Goal: Transaction & Acquisition: Purchase product/service

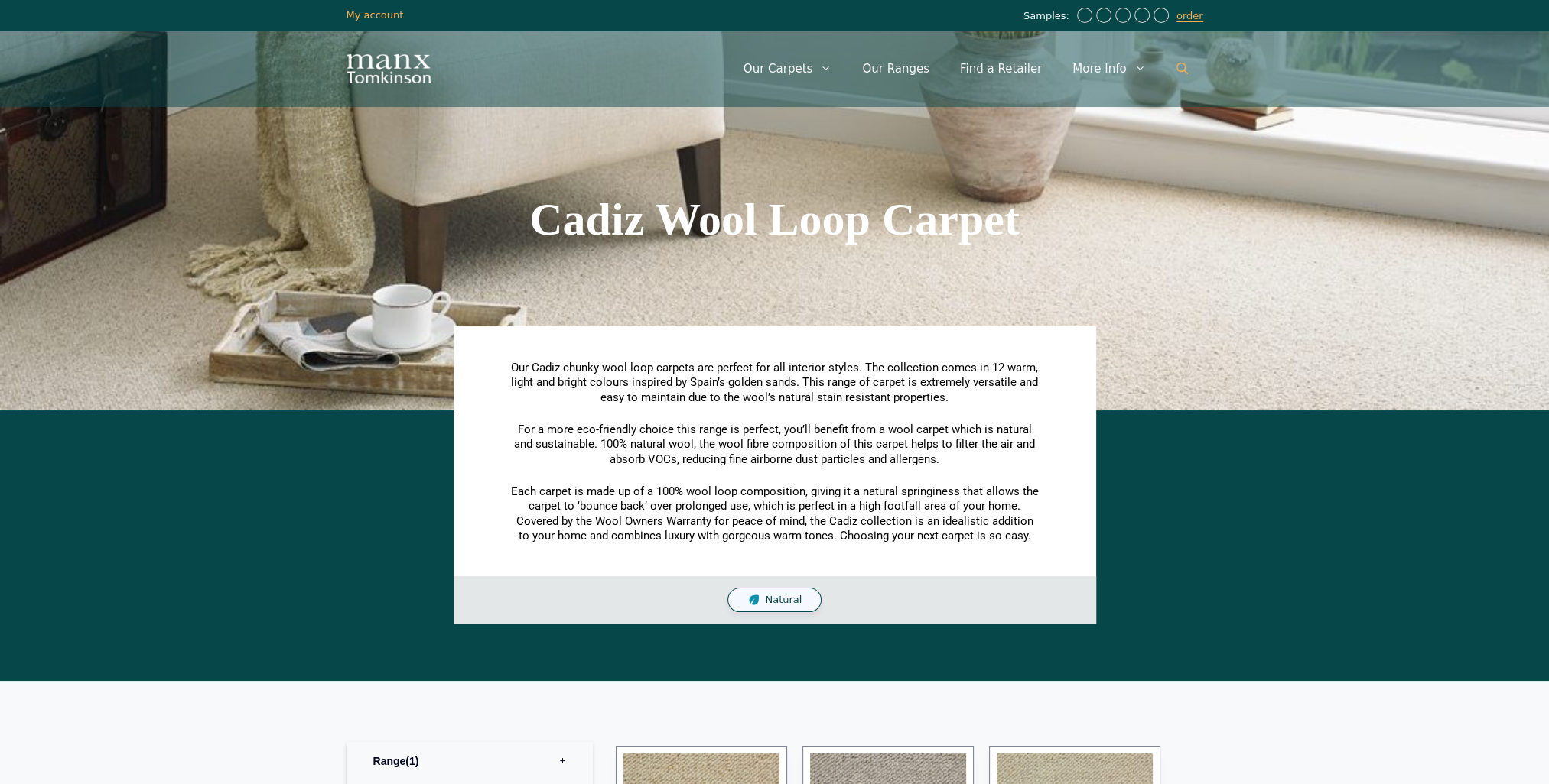
click at [1183, 69] on icon "Open Search Bar" at bounding box center [1181, 68] width 12 height 12
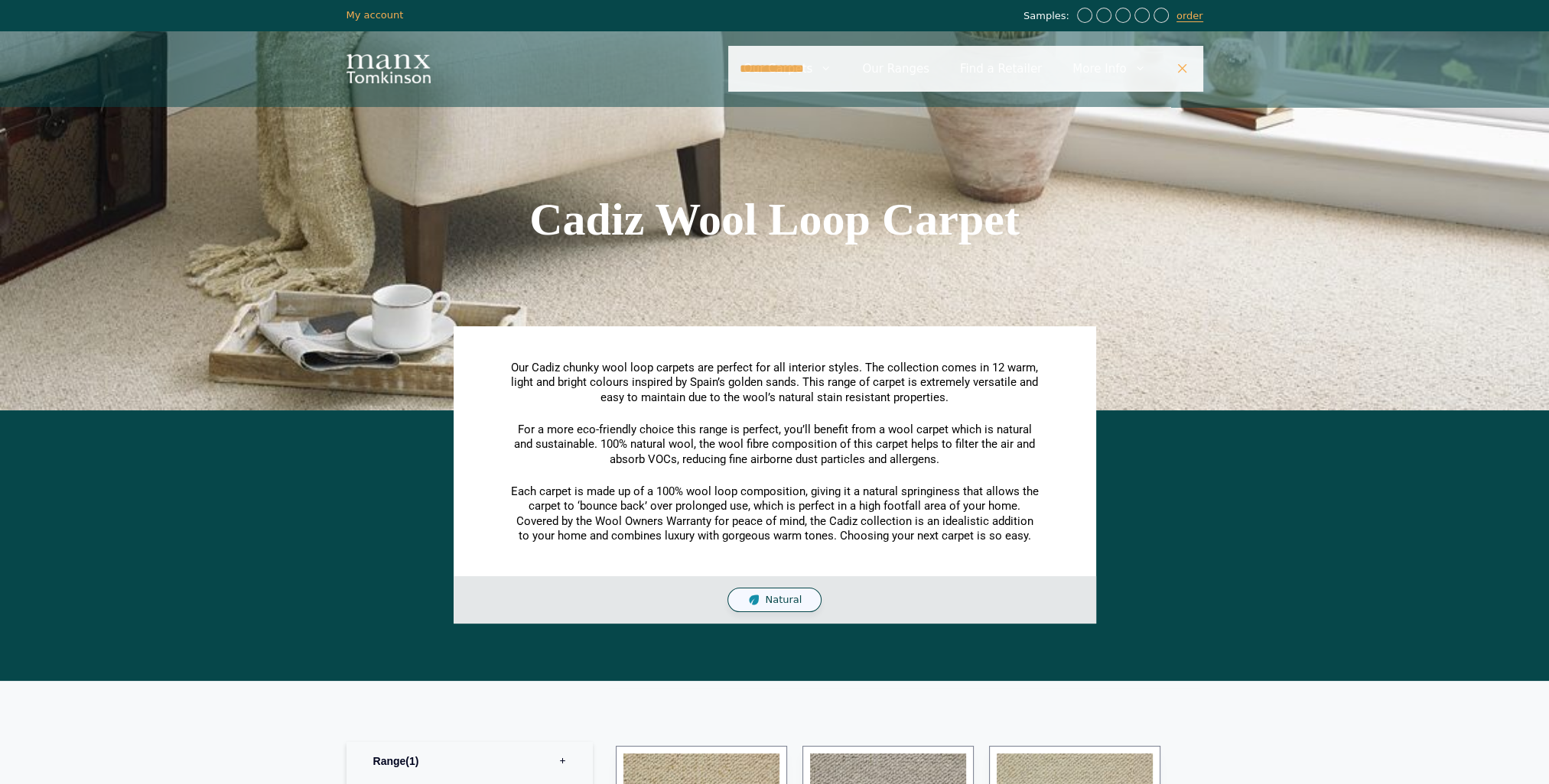
type input "**********"
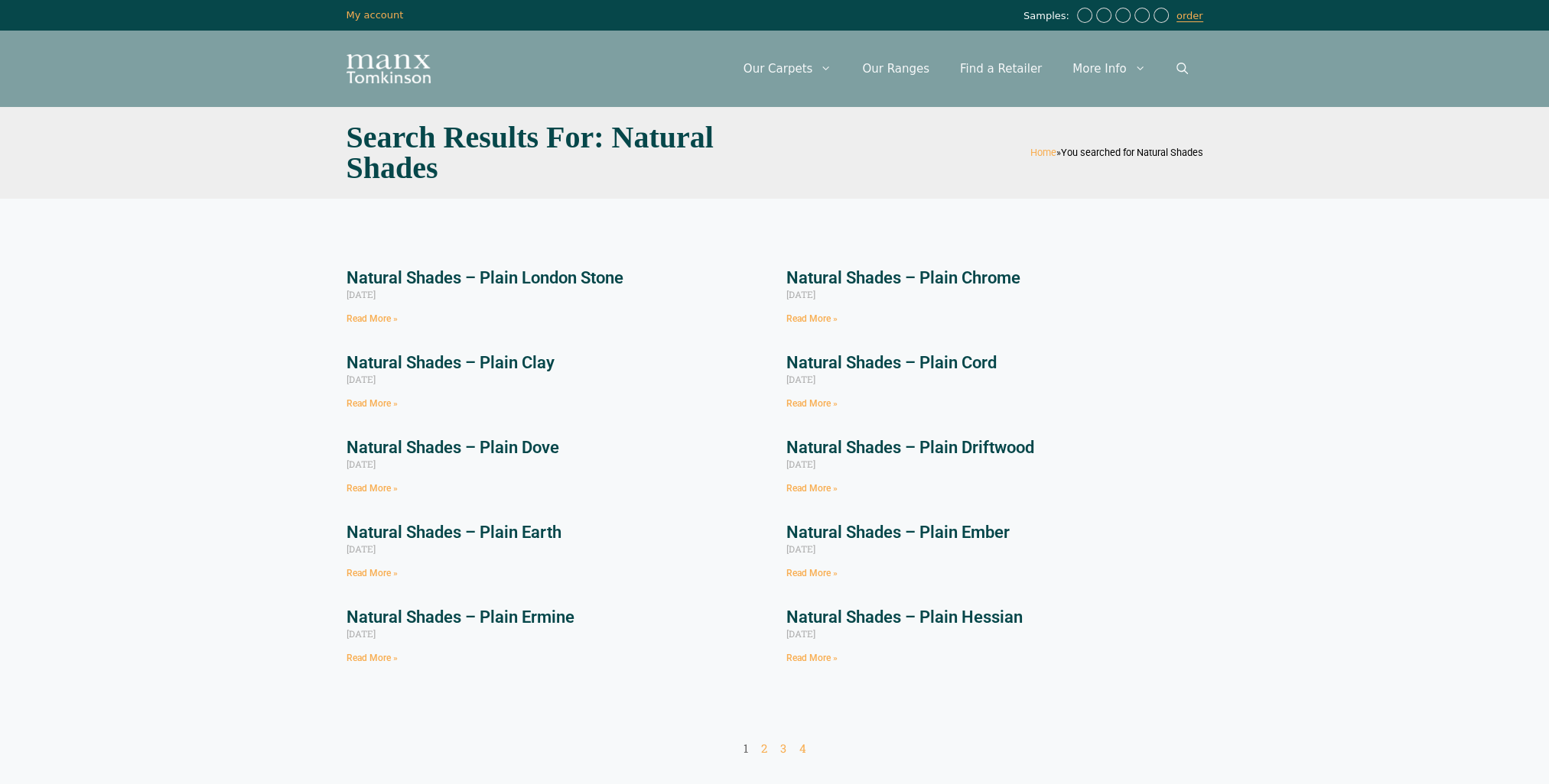
click at [370, 322] on link "Read More »" at bounding box center [371, 319] width 52 height 11
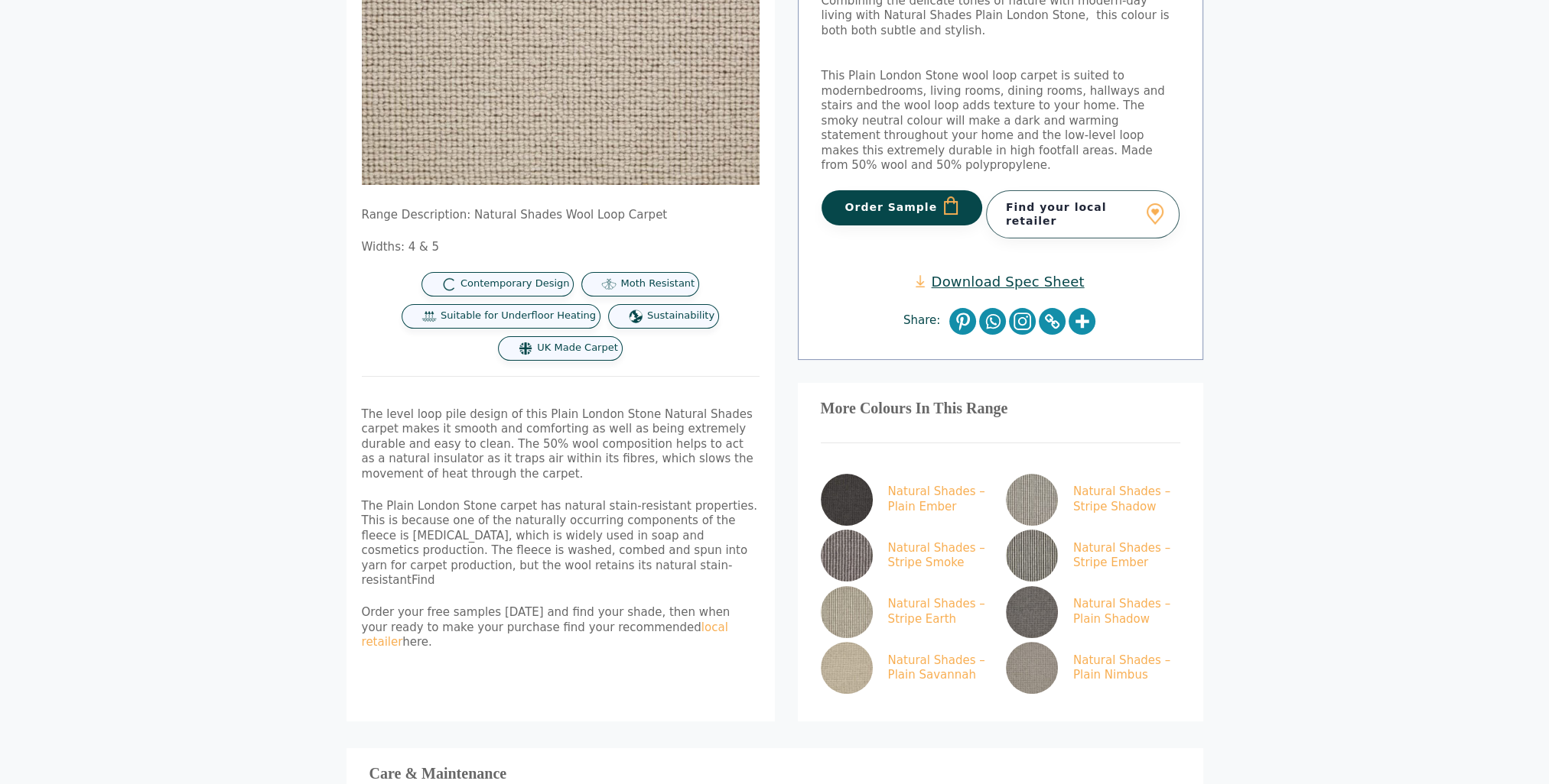
scroll to position [229, 0]
